Goal: Task Accomplishment & Management: Manage account settings

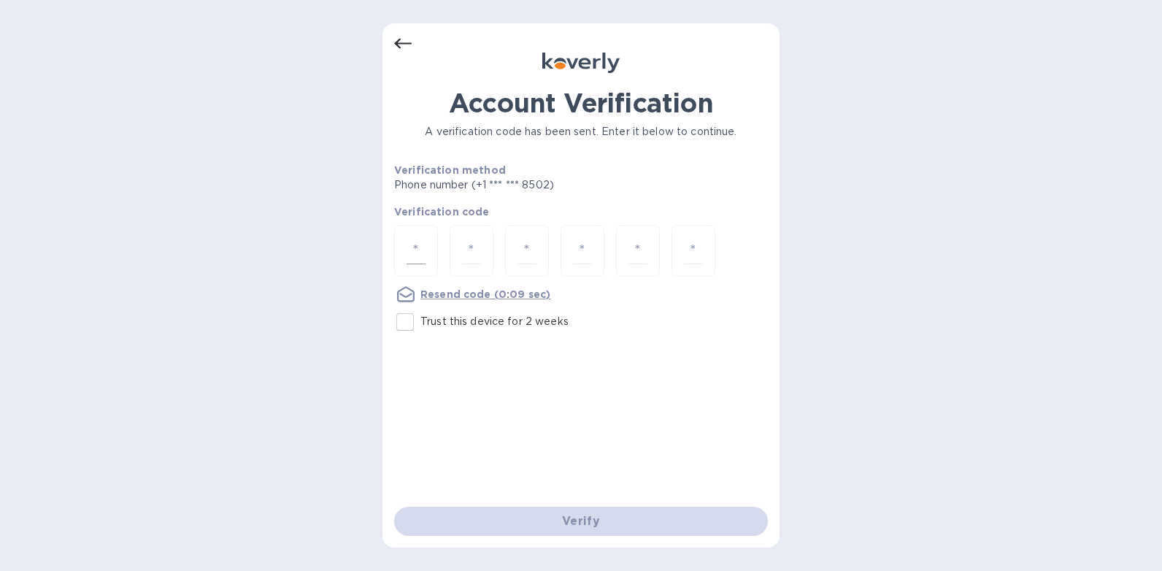
click at [401, 249] on div at bounding box center [416, 251] width 44 height 52
click at [405, 323] on input "Trust this device for 2 weeks" at bounding box center [405, 321] width 31 height 31
checkbox input "true"
click at [409, 252] on input "number" at bounding box center [415, 250] width 19 height 27
type input "4"
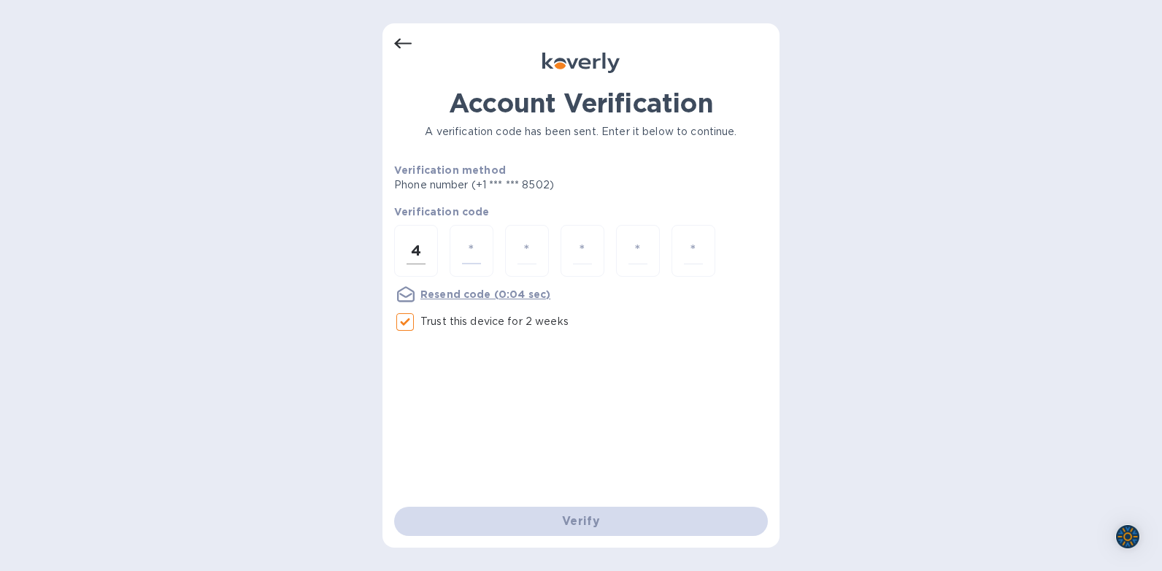
type input "8"
type input "2"
type input "4"
type input "3"
type input "9"
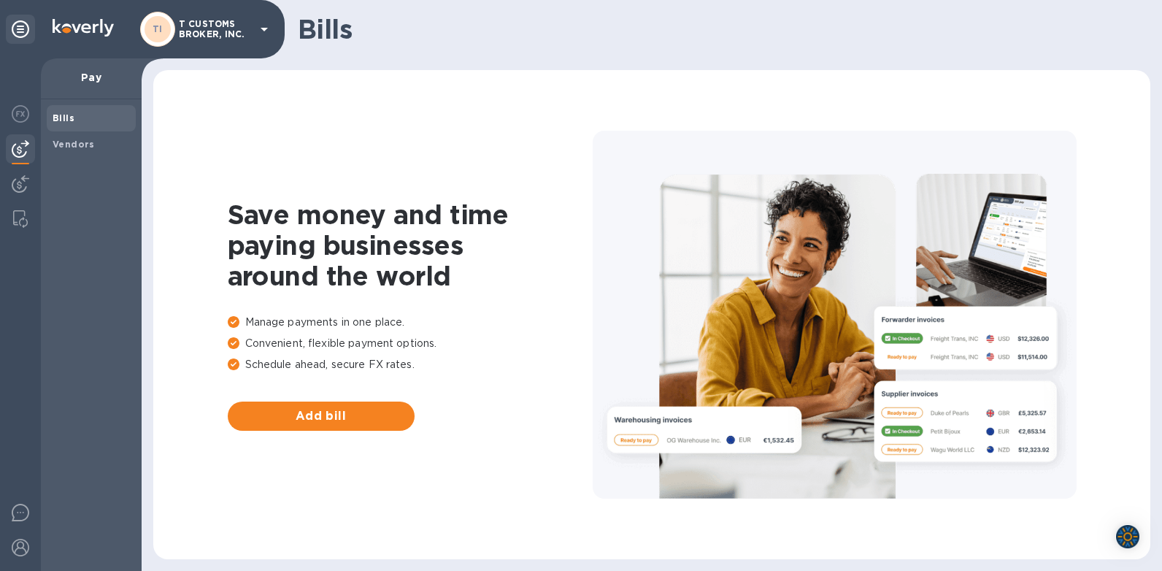
drag, startPoint x: 103, startPoint y: 239, endPoint x: 95, endPoint y: 228, distance: 13.6
click at [102, 239] on div "Bills Vendors" at bounding box center [91, 334] width 101 height 471
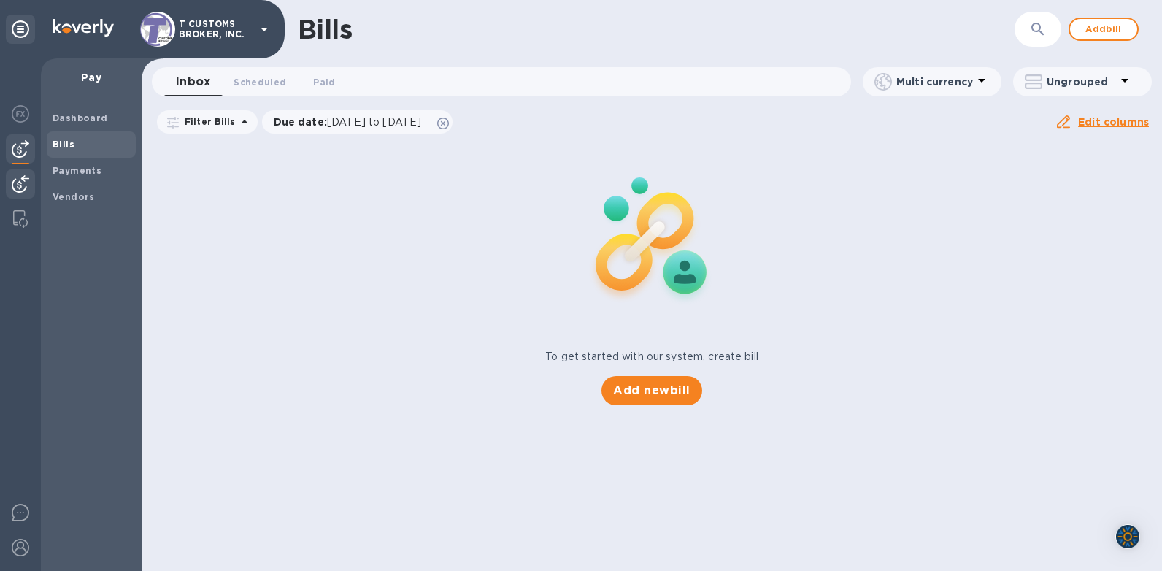
click at [17, 184] on img at bounding box center [21, 184] width 18 height 18
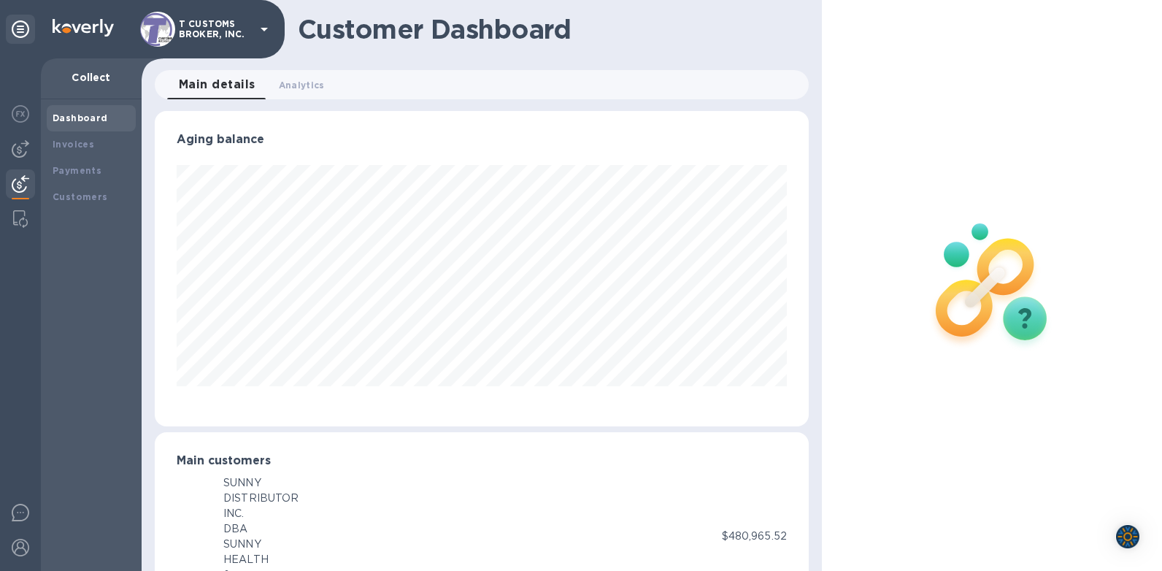
scroll to position [729420, 729087]
click at [72, 144] on b "Invoices" at bounding box center [74, 144] width 42 height 11
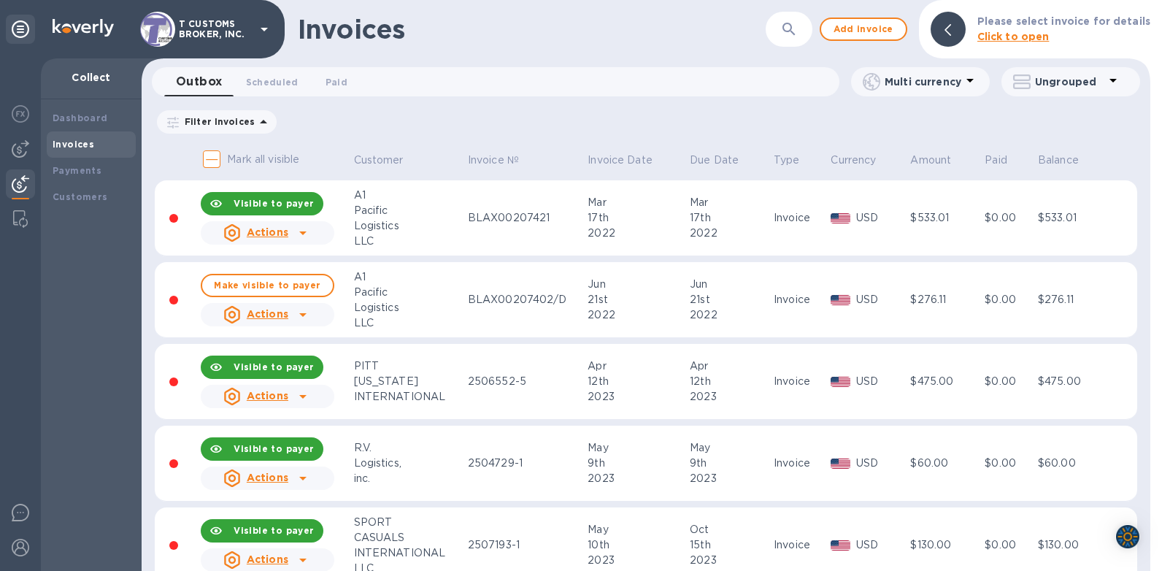
click at [1091, 34] on p "Click to open" at bounding box center [1063, 36] width 173 height 15
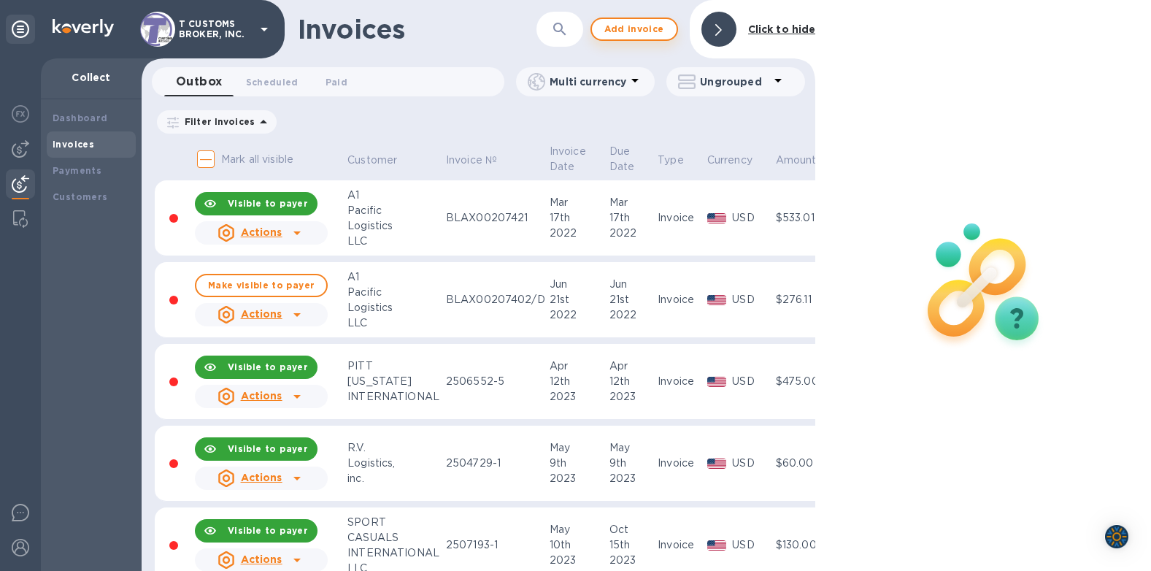
click at [625, 36] on span "Add invoice" at bounding box center [633, 29] width 61 height 18
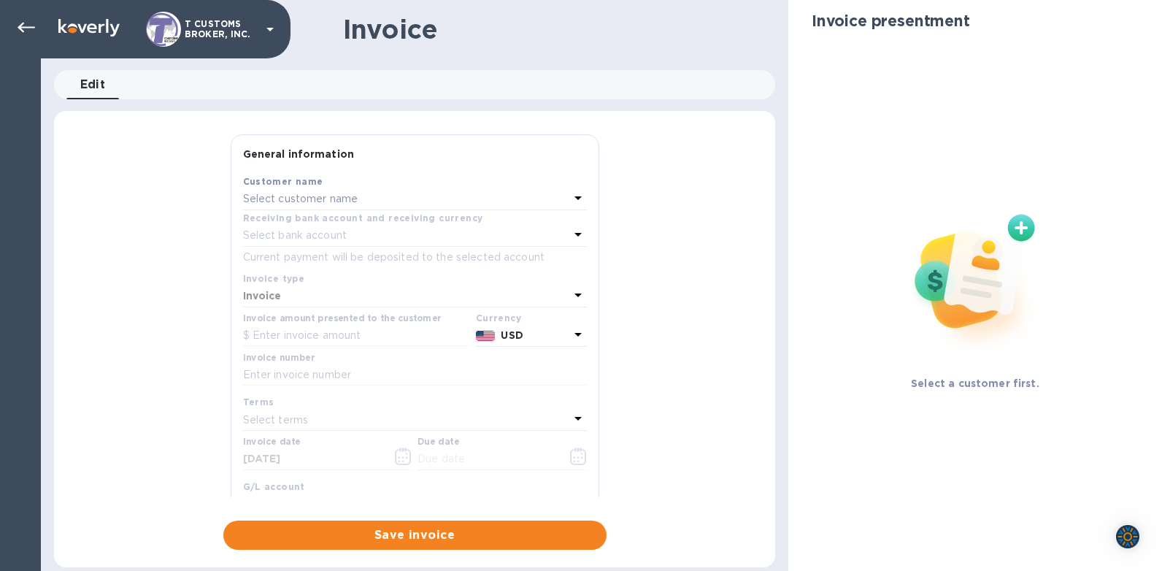
click at [261, 201] on p "Select customer name" at bounding box center [300, 198] width 115 height 15
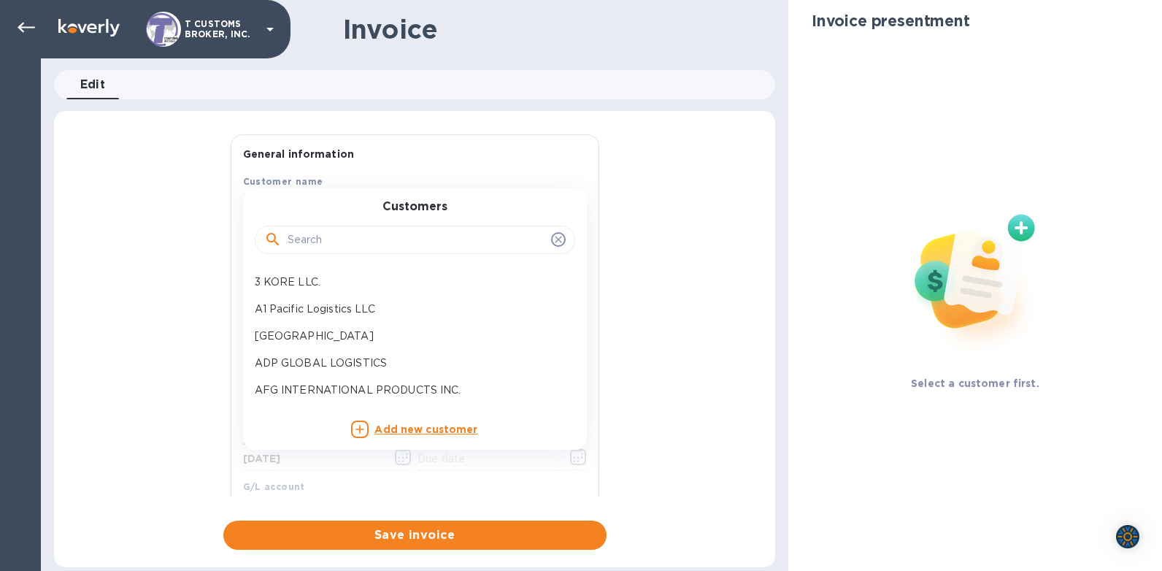
click at [331, 232] on input "text" at bounding box center [417, 240] width 258 height 22
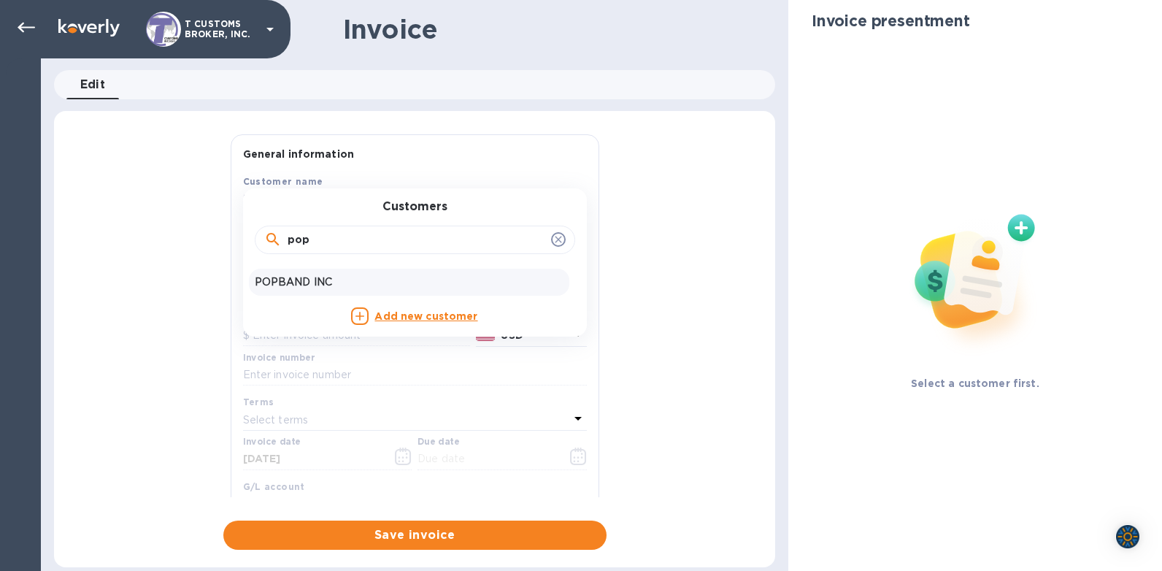
type input "pop"
click at [287, 271] on div "POPBAND INC" at bounding box center [409, 282] width 320 height 27
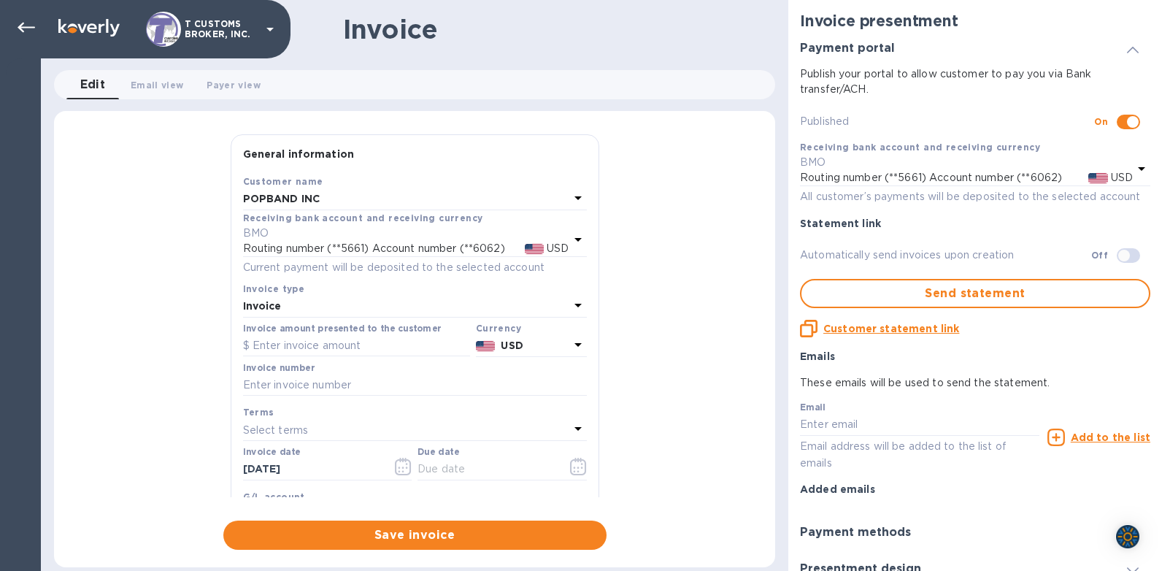
checkbox input "true"
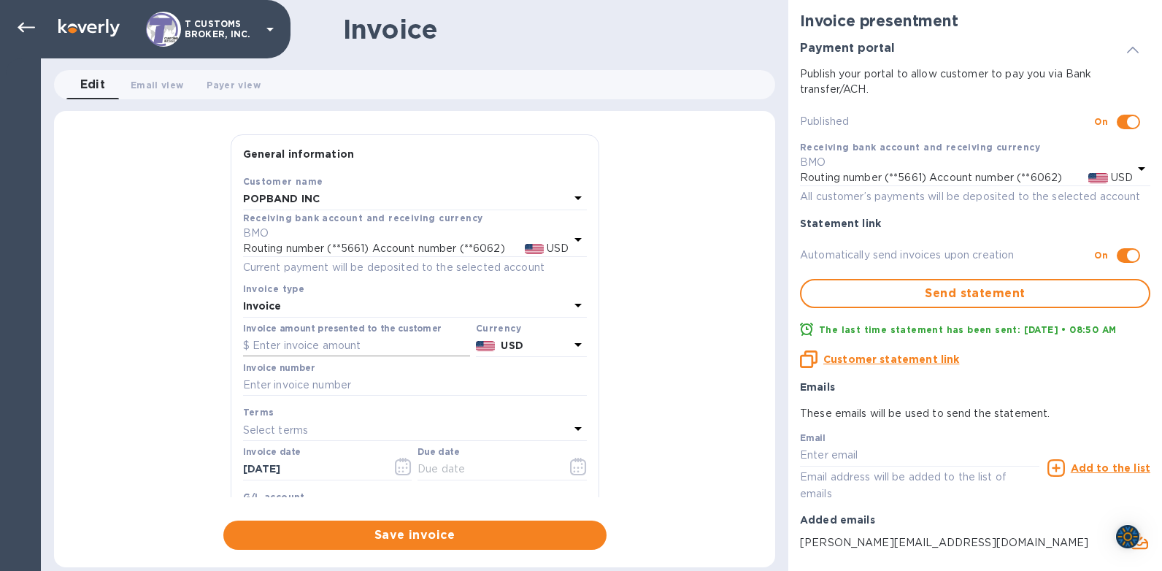
click at [271, 349] on input "text" at bounding box center [356, 346] width 227 height 22
click at [274, 342] on input "text" at bounding box center [356, 346] width 227 height 22
type input "85.00"
click at [279, 383] on input "text" at bounding box center [415, 385] width 344 height 22
type input "2563833-1"
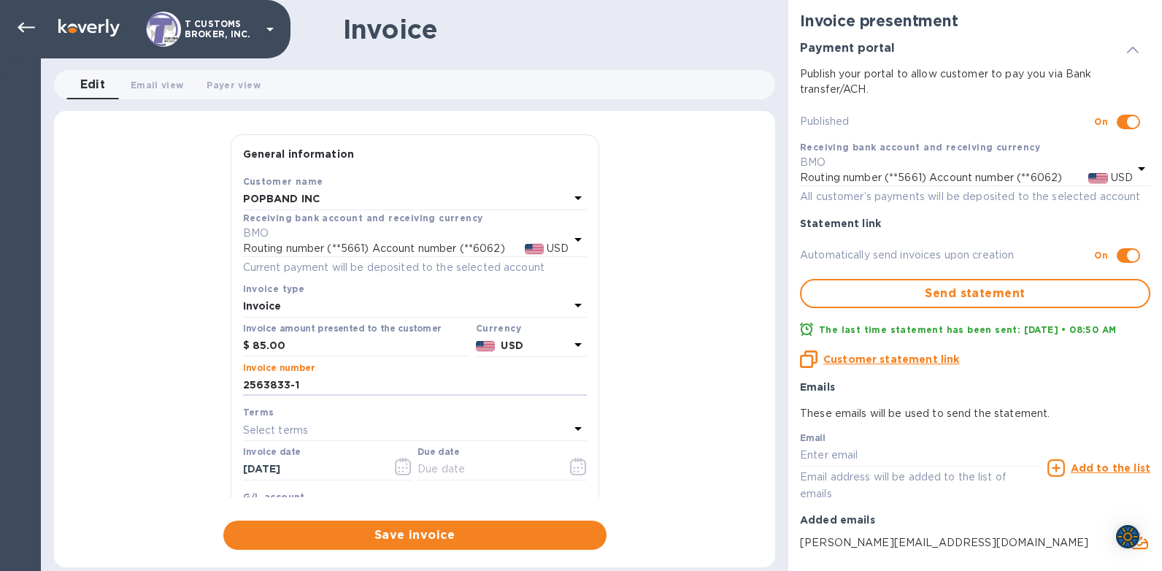
click at [312, 421] on div "Select terms" at bounding box center [406, 430] width 326 height 20
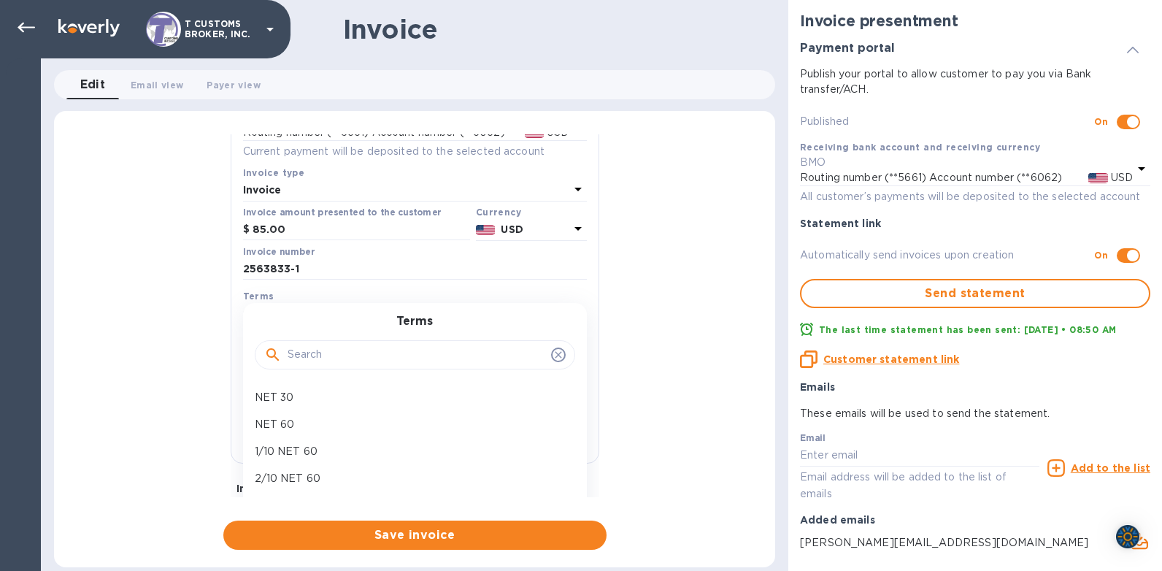
scroll to position [249, 0]
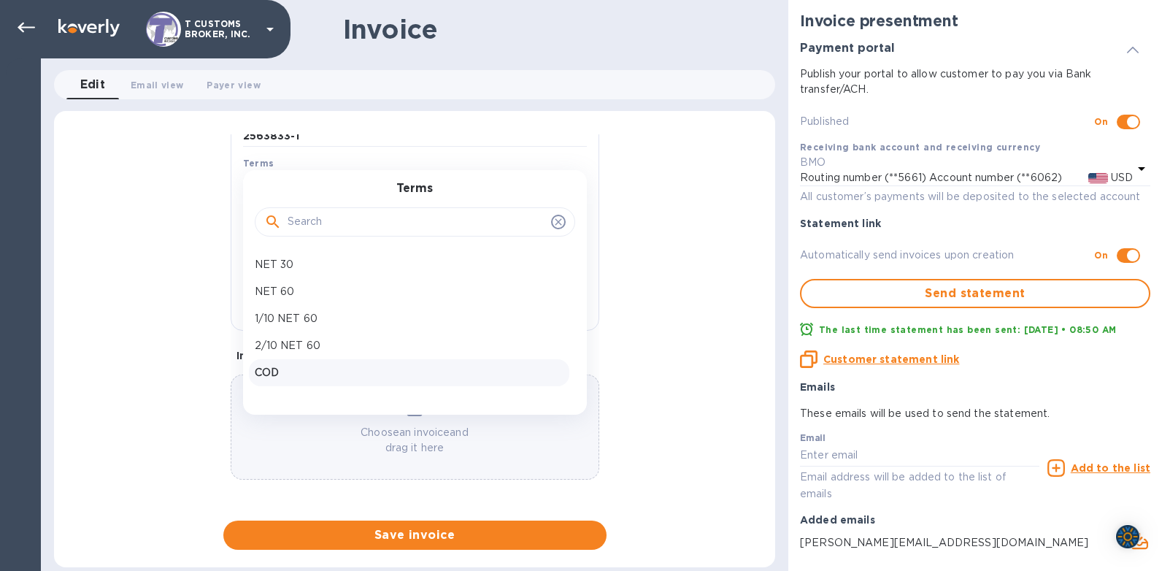
click at [278, 367] on p "COD" at bounding box center [409, 372] width 309 height 15
type input "[DATE]"
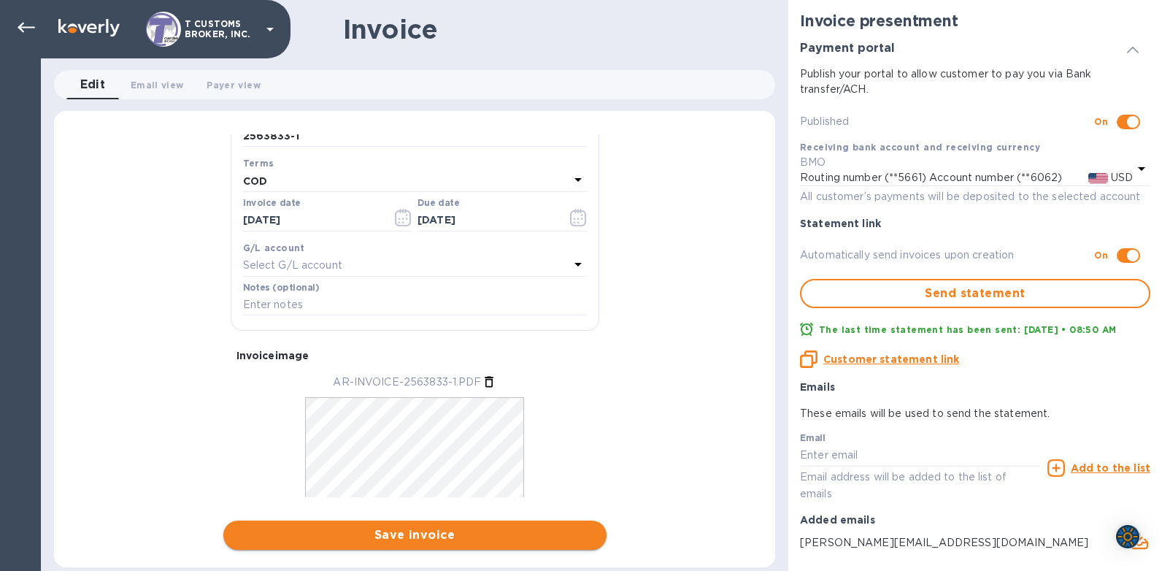
click at [409, 539] on span "Save invoice" at bounding box center [415, 535] width 360 height 18
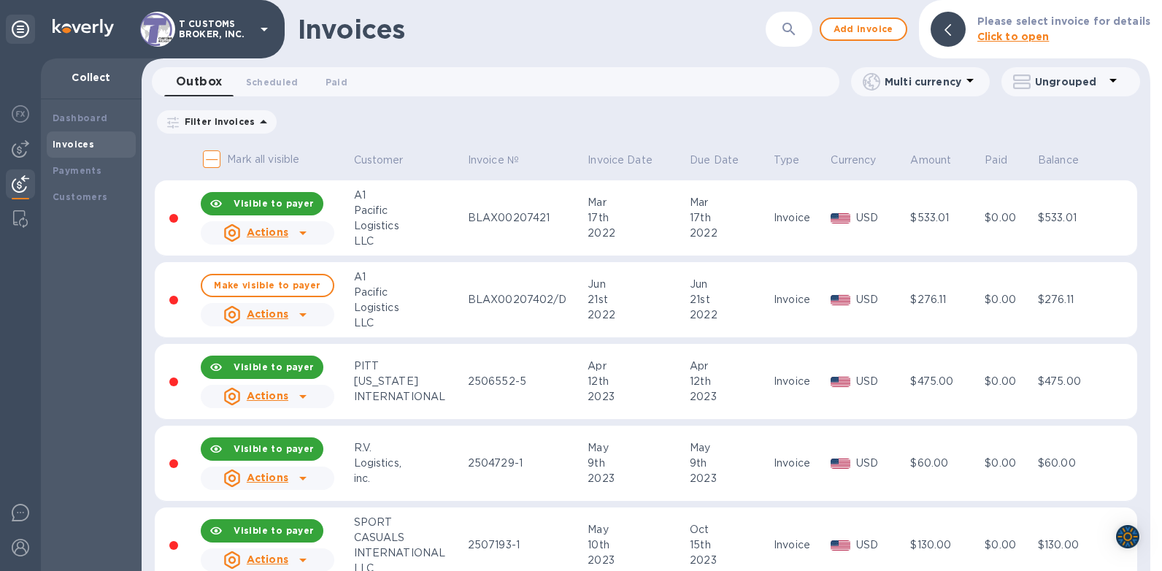
click at [791, 28] on icon "button" at bounding box center [789, 29] width 18 height 18
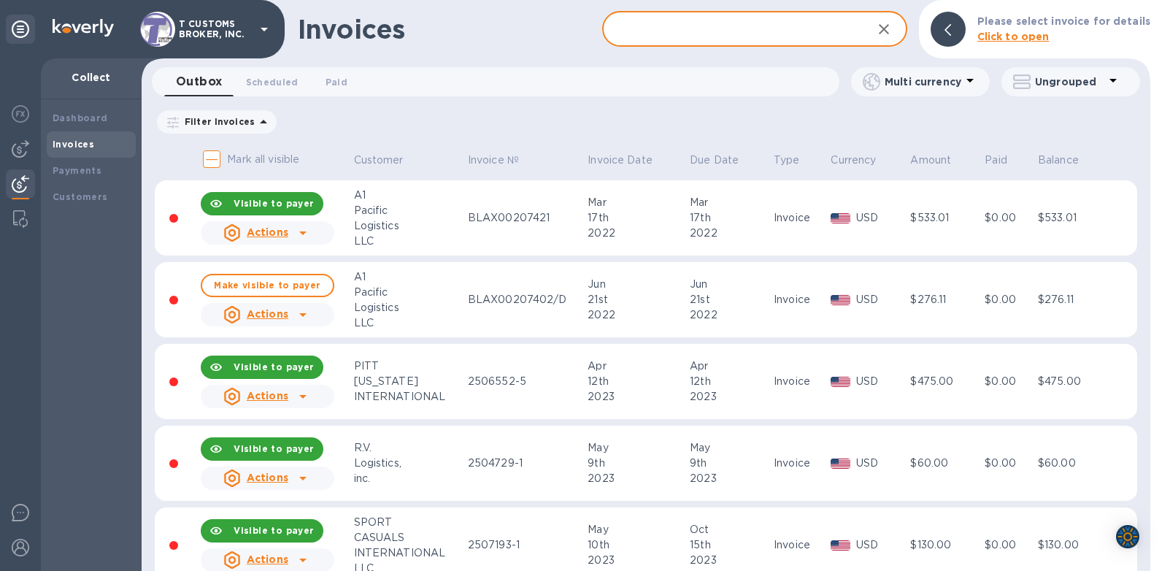
click at [688, 30] on input "text" at bounding box center [731, 30] width 258 height 36
type input "2563833"
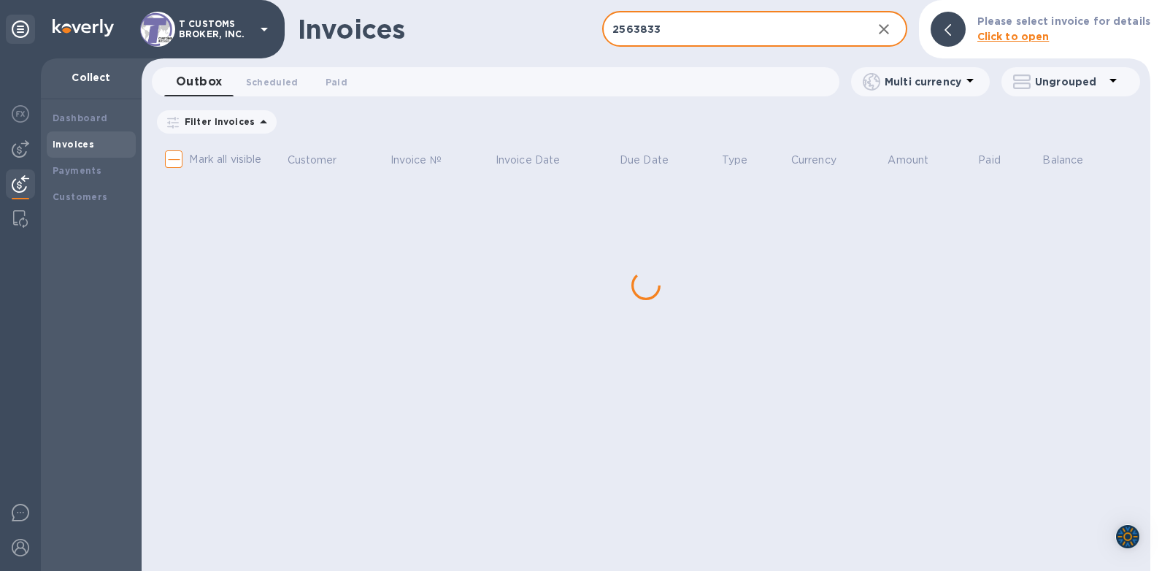
checkbox input "true"
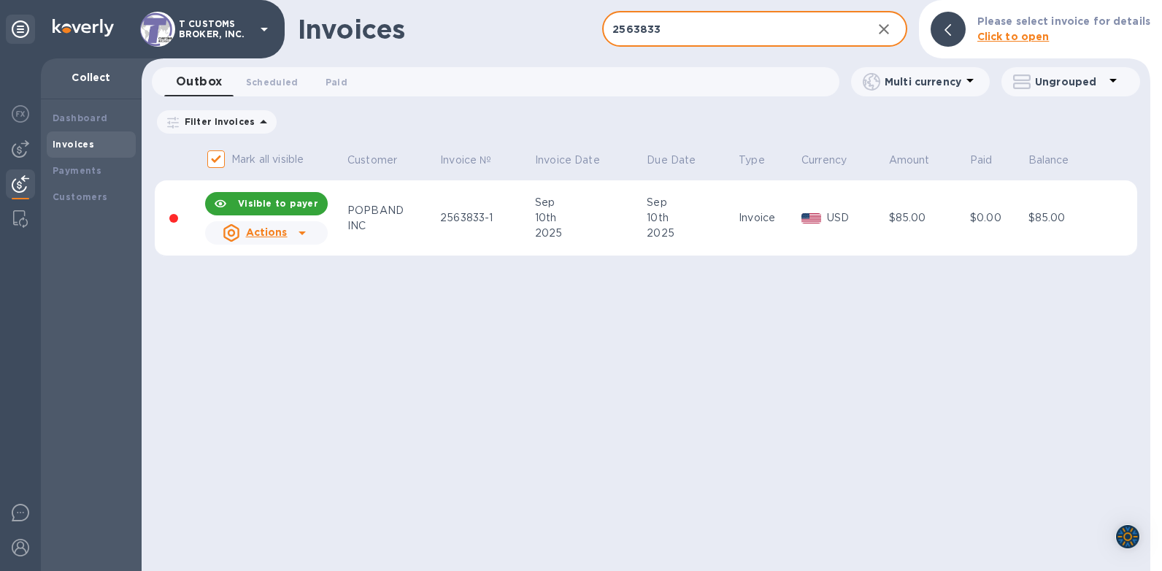
click at [301, 237] on icon at bounding box center [302, 233] width 18 height 18
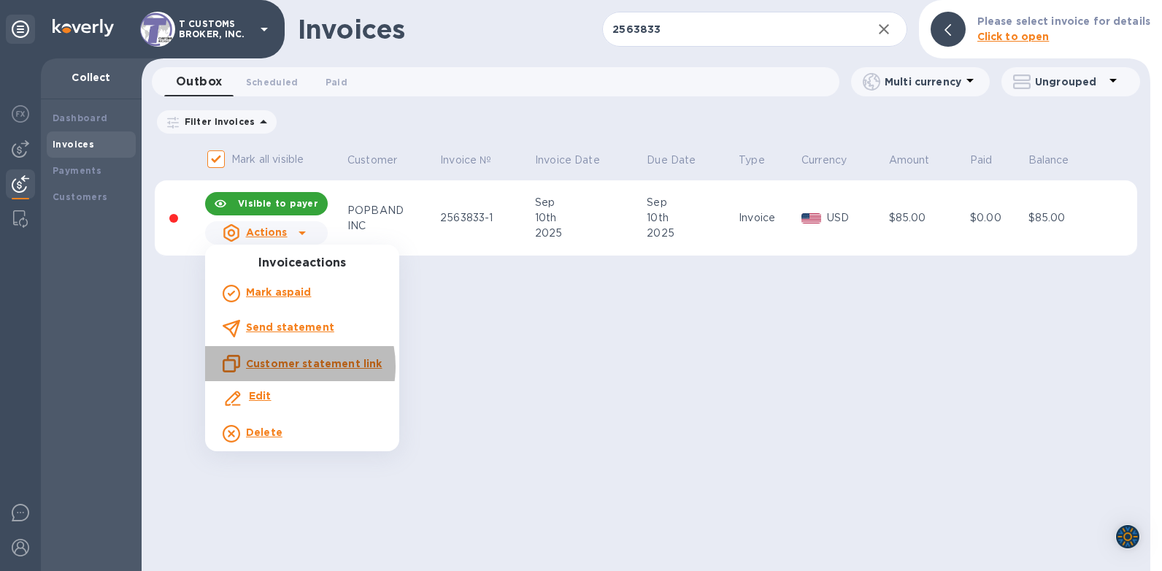
click at [283, 366] on u "Customer statement link" at bounding box center [314, 364] width 136 height 12
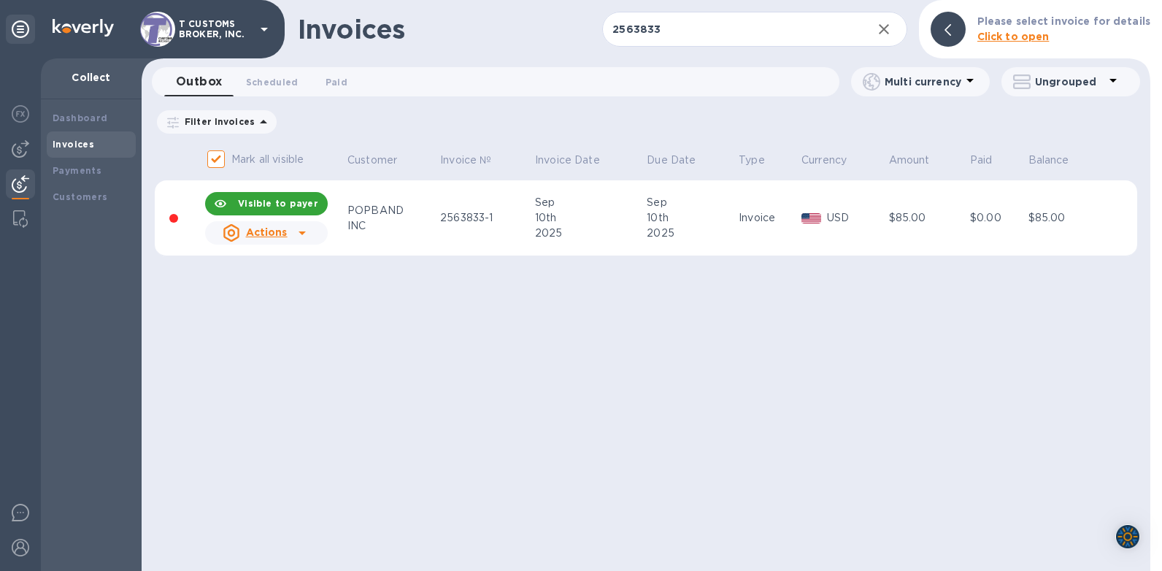
click at [263, 234] on u "Actions" at bounding box center [267, 232] width 42 height 12
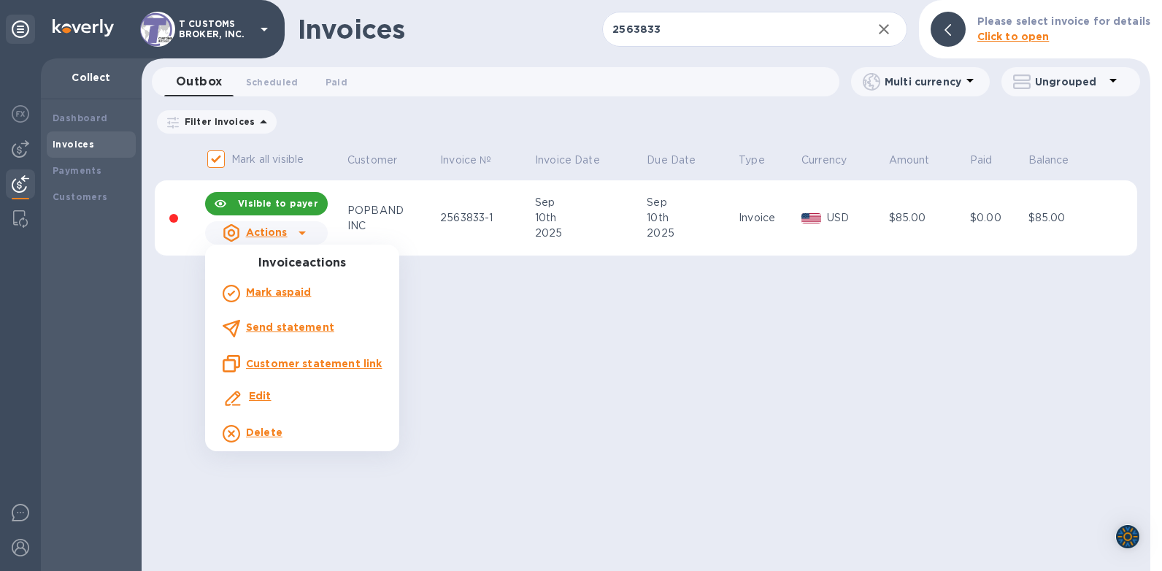
click at [267, 326] on b "Send statement" at bounding box center [290, 327] width 88 height 12
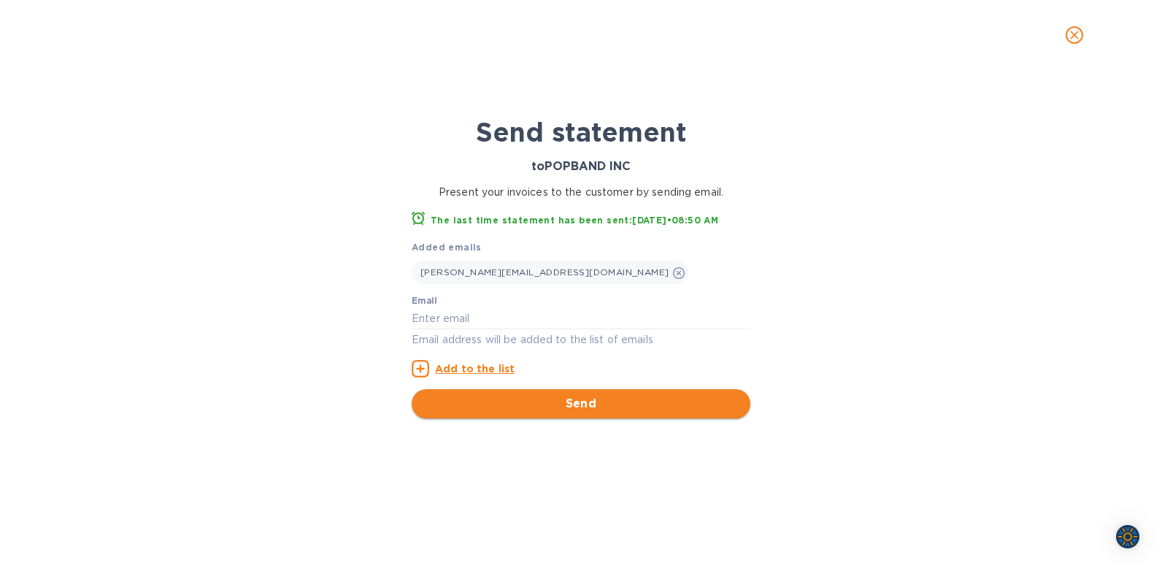
click at [579, 399] on span "Send" at bounding box center [580, 404] width 315 height 18
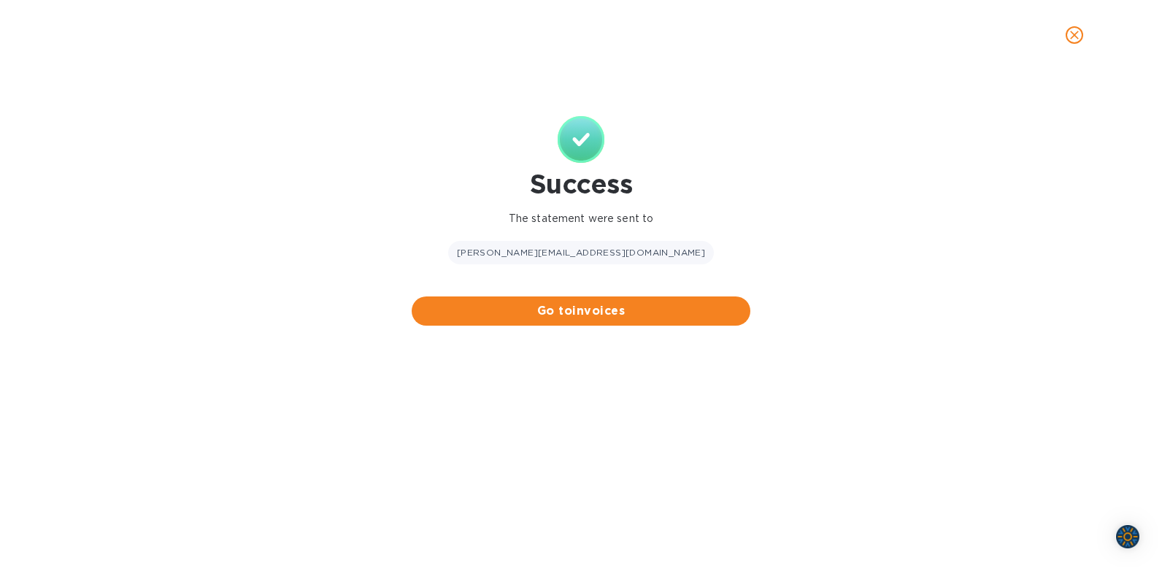
click at [1075, 37] on icon "close" at bounding box center [1074, 35] width 15 height 15
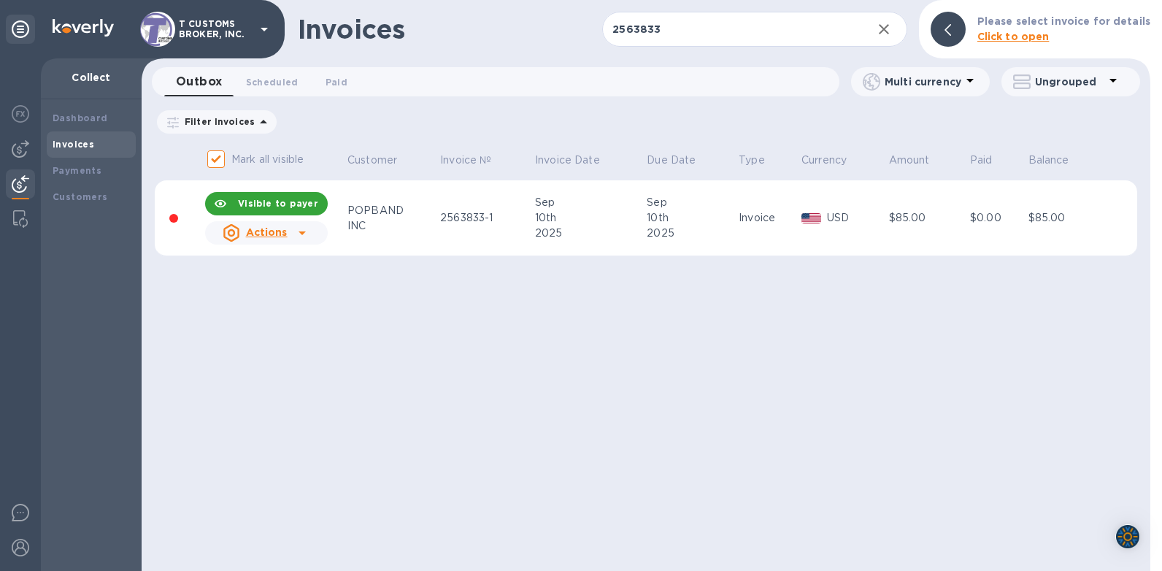
click at [463, 346] on div "Invoices 2563833 ​ Add invoice Please select invoice for details Click to open …" at bounding box center [646, 285] width 1008 height 571
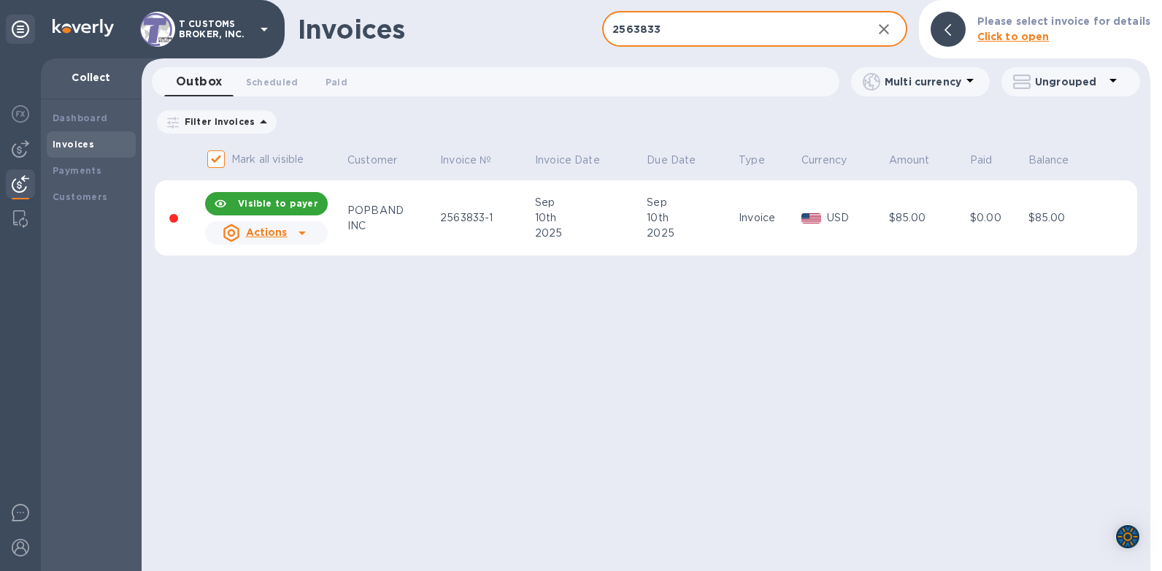
drag, startPoint x: 664, startPoint y: 26, endPoint x: 525, endPoint y: 36, distance: 139.7
click at [550, 36] on div "Invoices 2563833 ​ Add invoice Please select invoice for details Click to open" at bounding box center [646, 29] width 1008 height 58
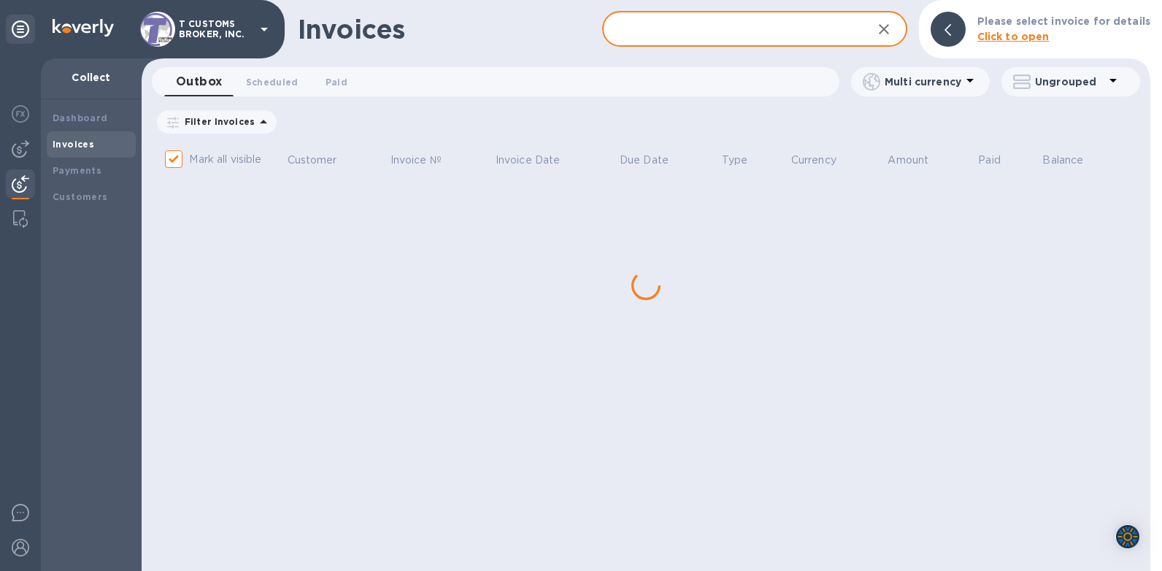
checkbox input "false"
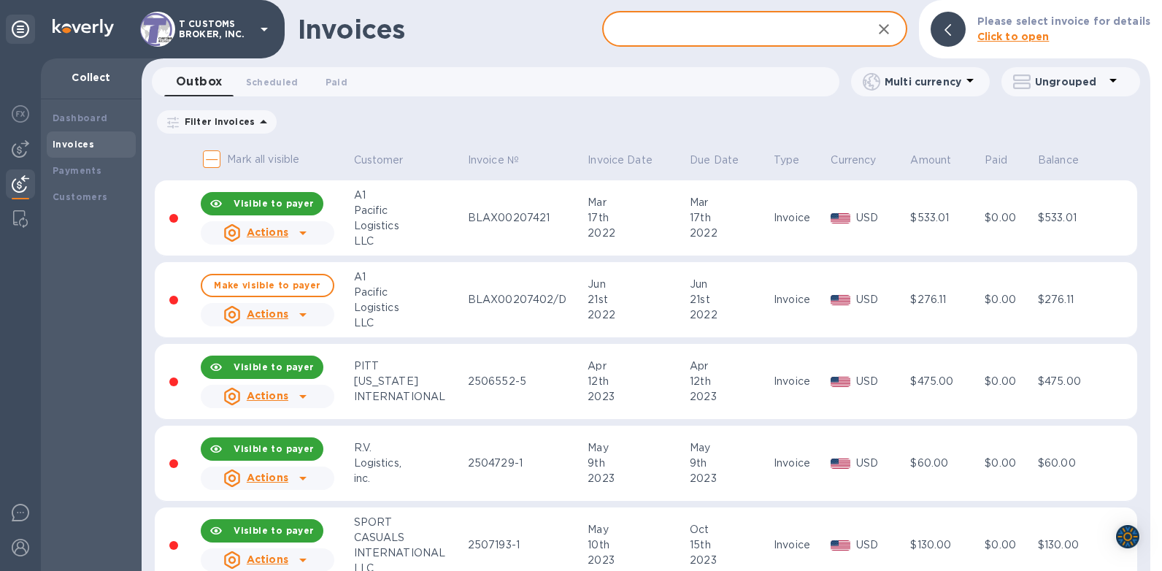
click at [574, 109] on div "Filter Invoices Amount Paid Balance" at bounding box center [646, 122] width 982 height 28
